Goal: Task Accomplishment & Management: Manage account settings

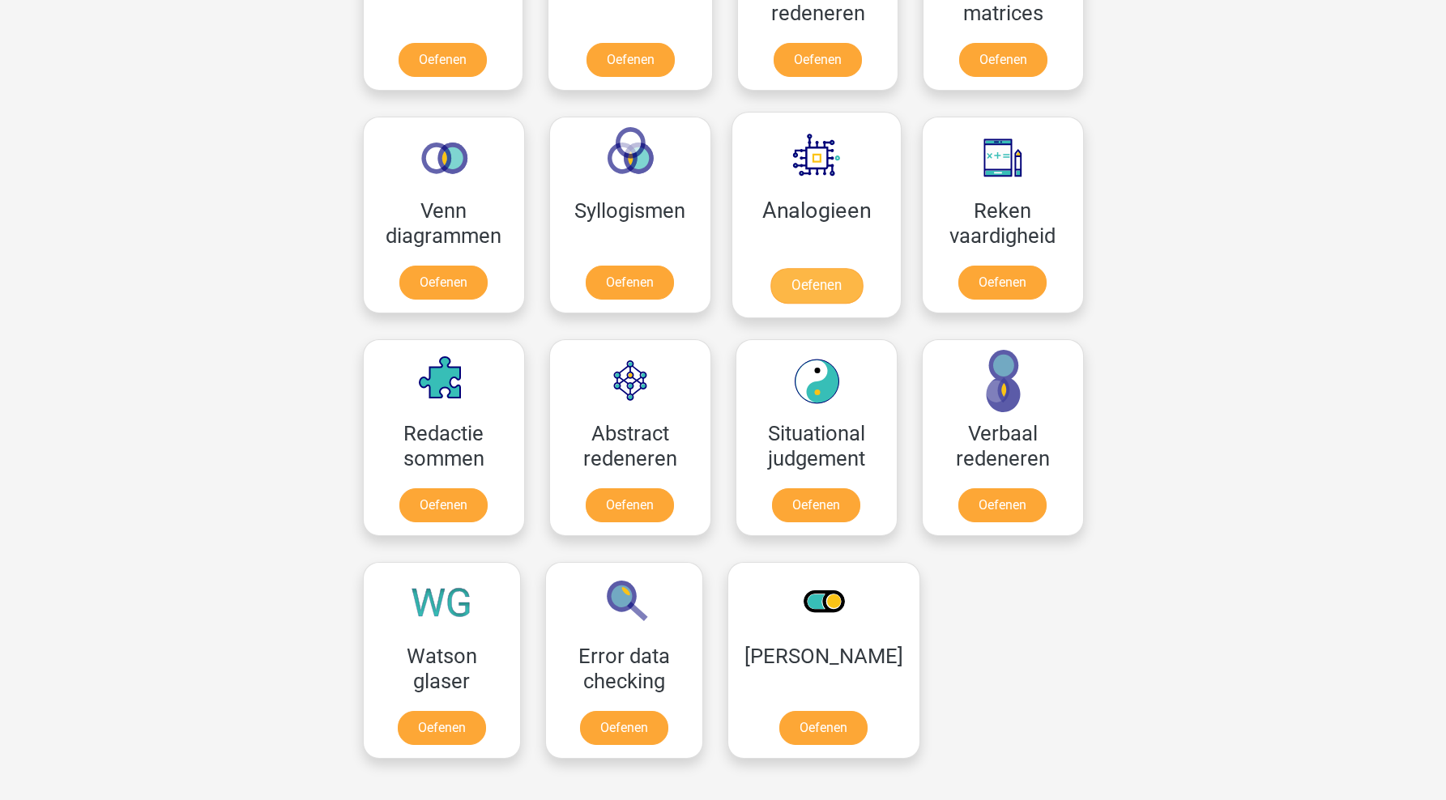
scroll to position [878, 0]
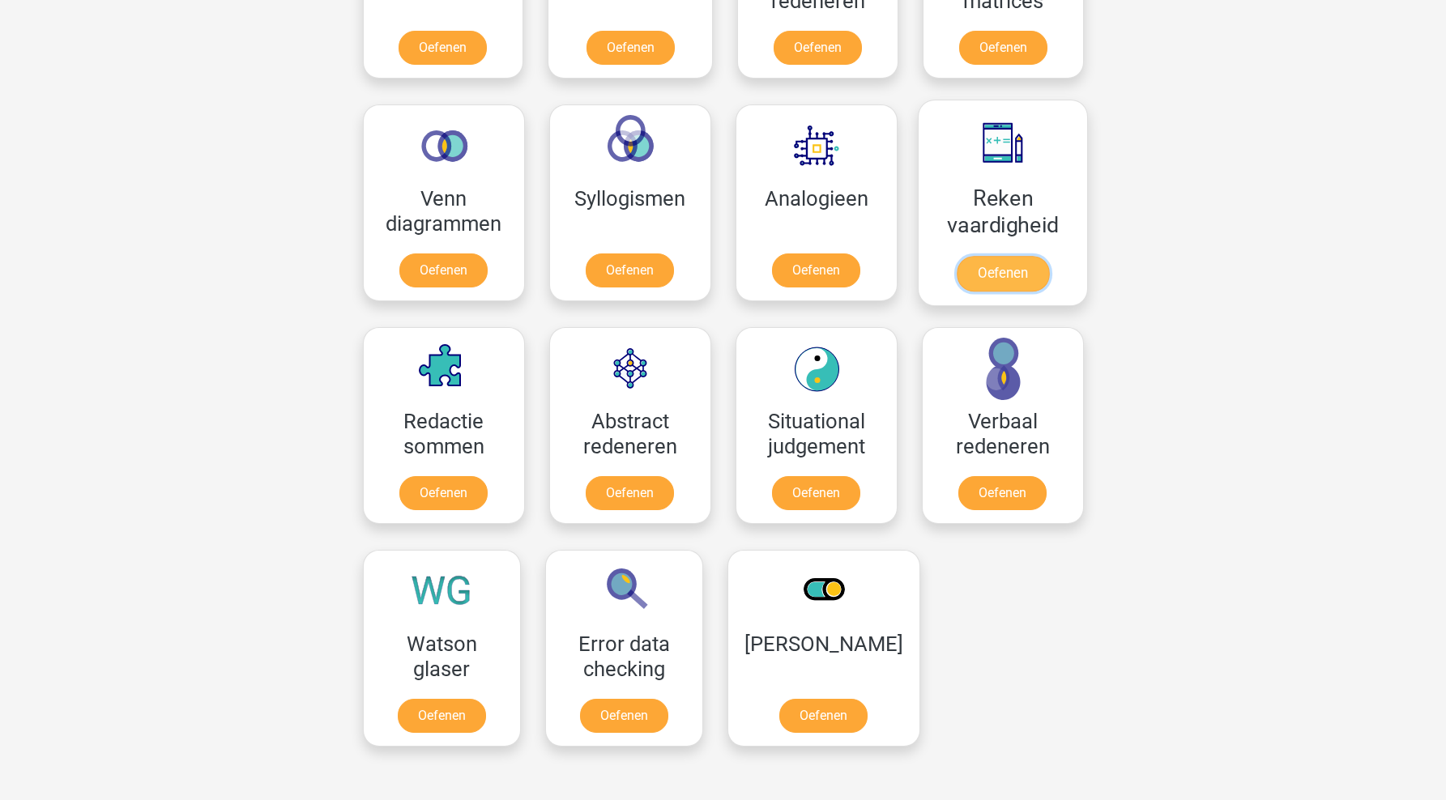
click at [981, 292] on link "Oefenen" at bounding box center [1002, 274] width 92 height 36
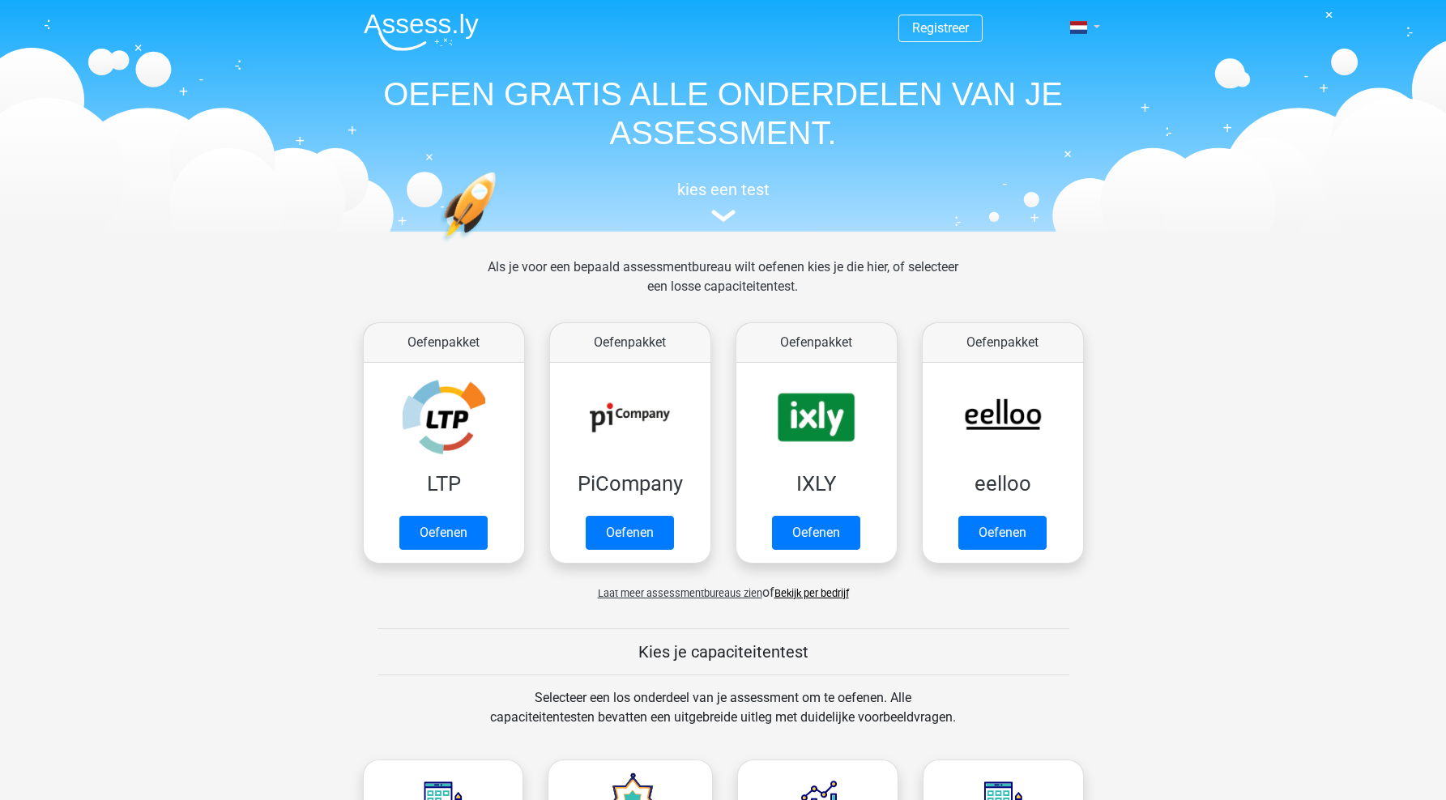
click at [1096, 28] on link at bounding box center [1080, 27] width 32 height 19
click at [1049, 116] on link "Login" at bounding box center [1038, 117] width 112 height 26
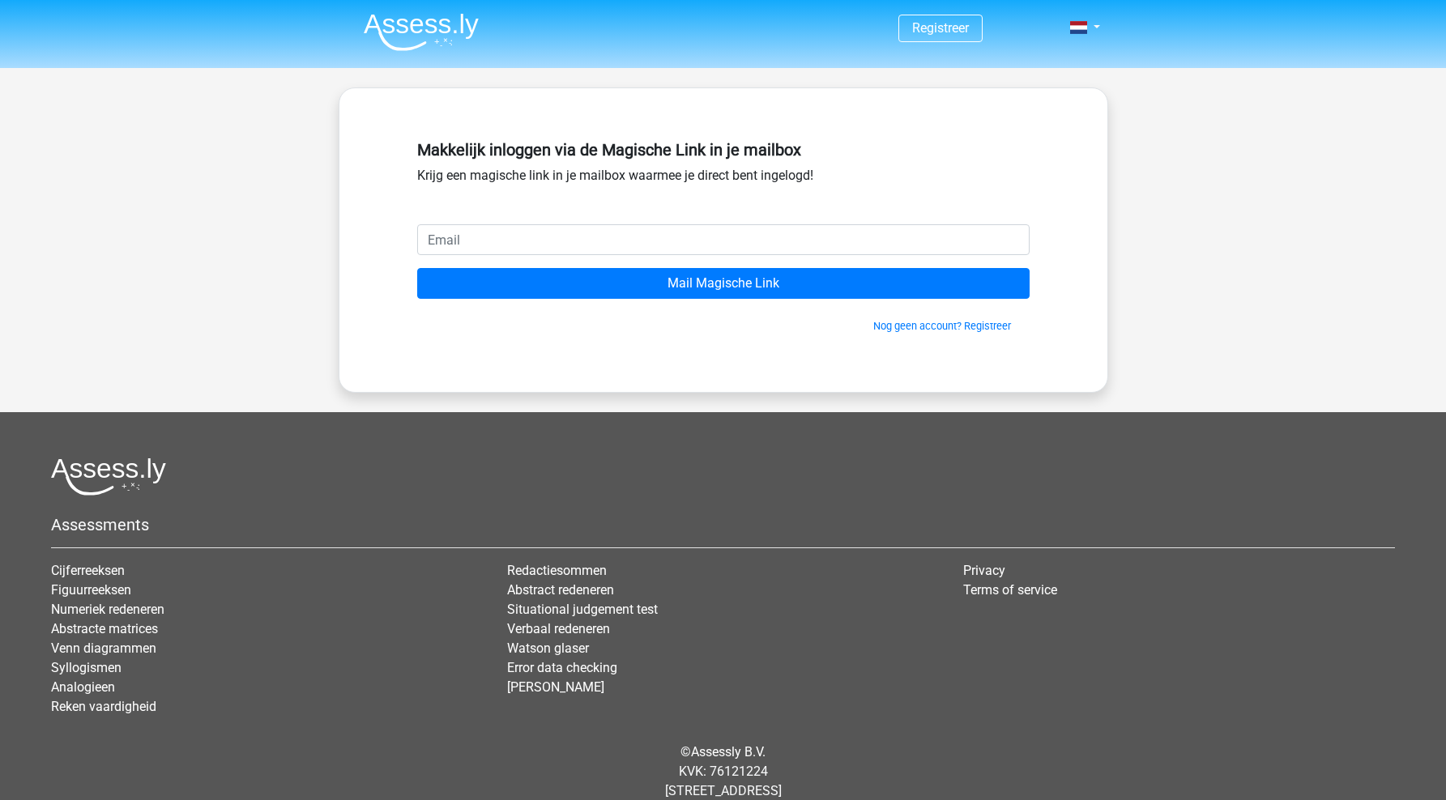
click at [771, 244] on input "email" at bounding box center [723, 239] width 612 height 31
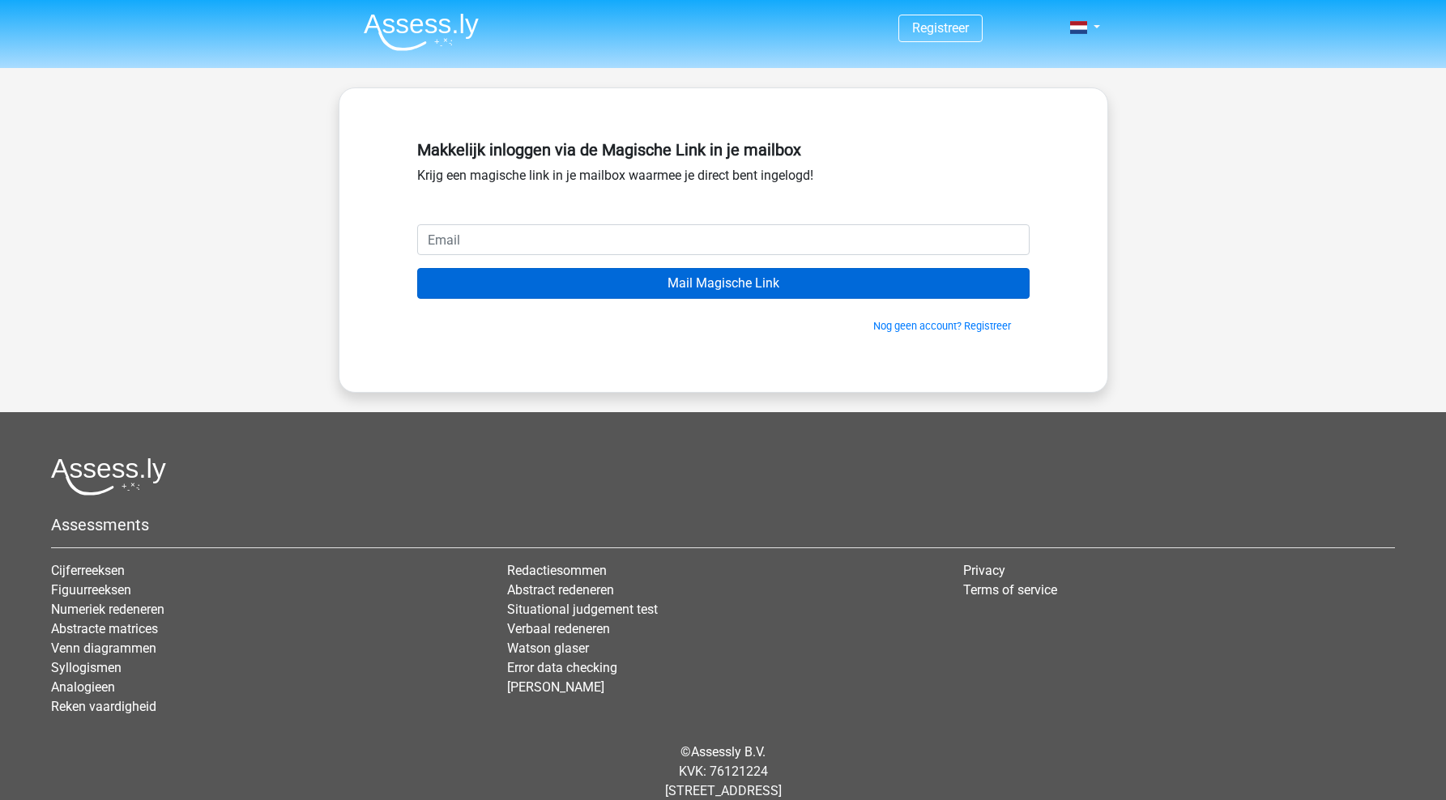
type input "[EMAIL_ADDRESS][DOMAIN_NAME]"
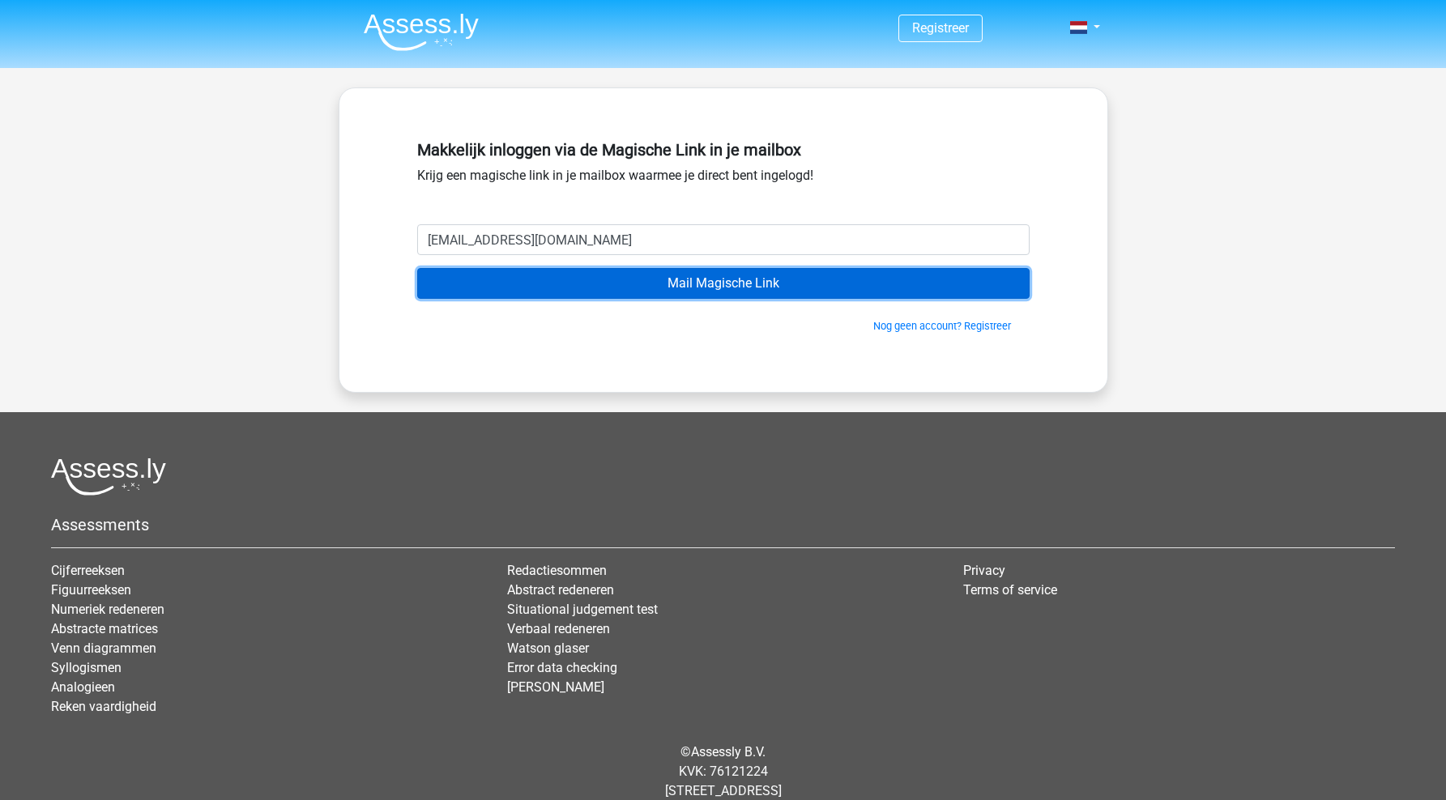
click at [576, 292] on input "Mail Magische Link" at bounding box center [723, 283] width 612 height 31
